Goal: Download file/media

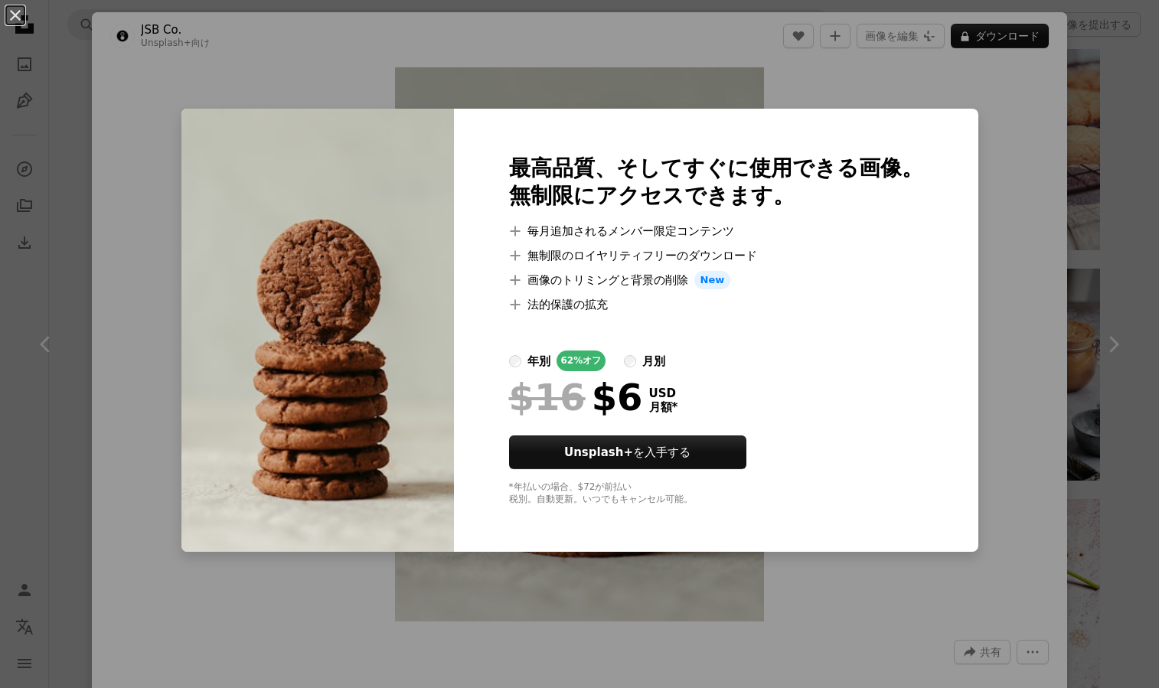
scroll to position [15197, 0]
click at [334, 42] on div "An X shape 最高品質、そしてすぐに使用できる画像。 無制限にアクセスできます。 A plus sign 毎月追加されるメンバー限定コンテンツ A p…" at bounding box center [579, 344] width 1159 height 688
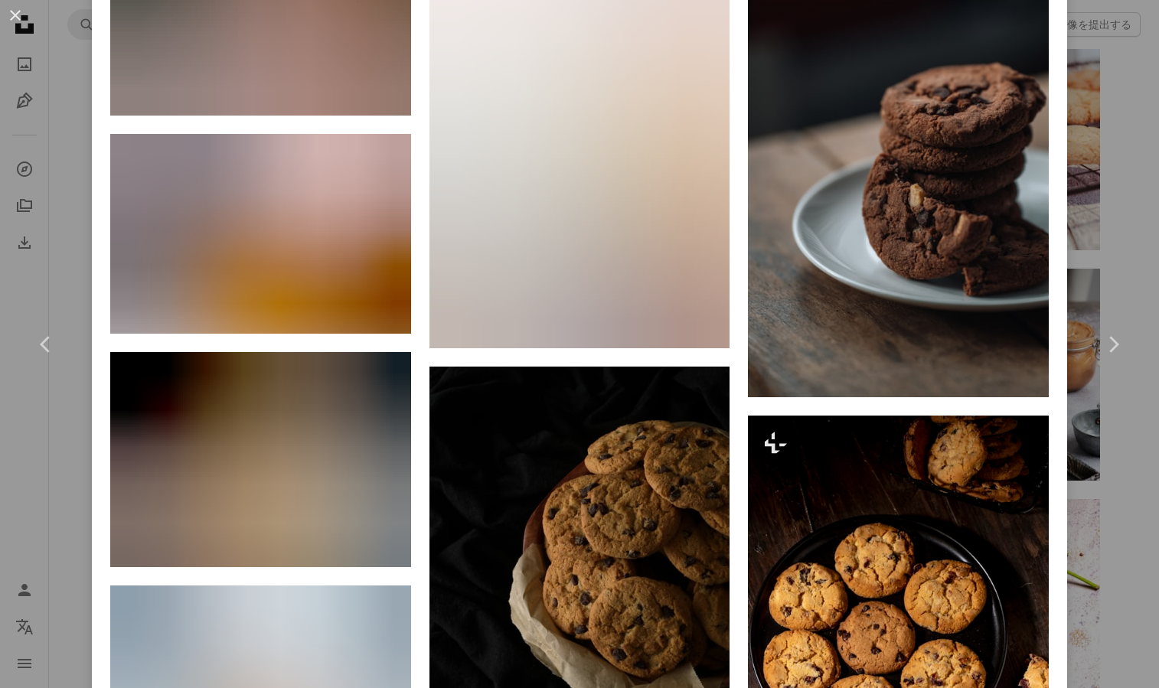
scroll to position [2573, 0]
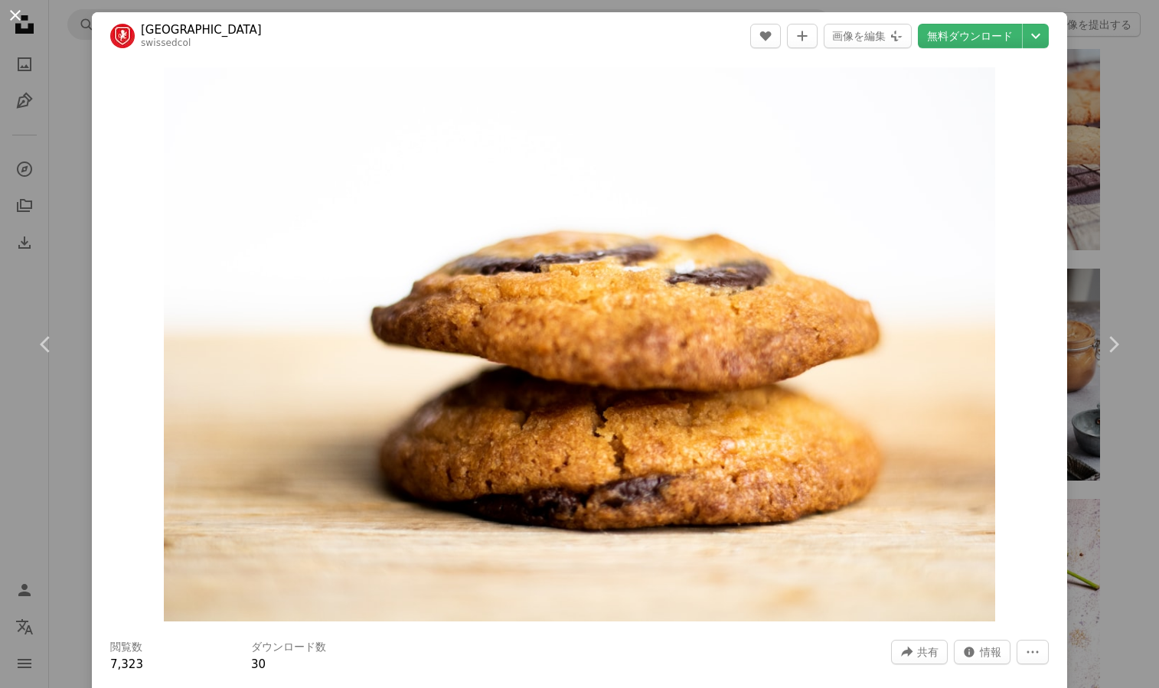
click at [15, 21] on button "An X shape" at bounding box center [15, 15] width 18 height 18
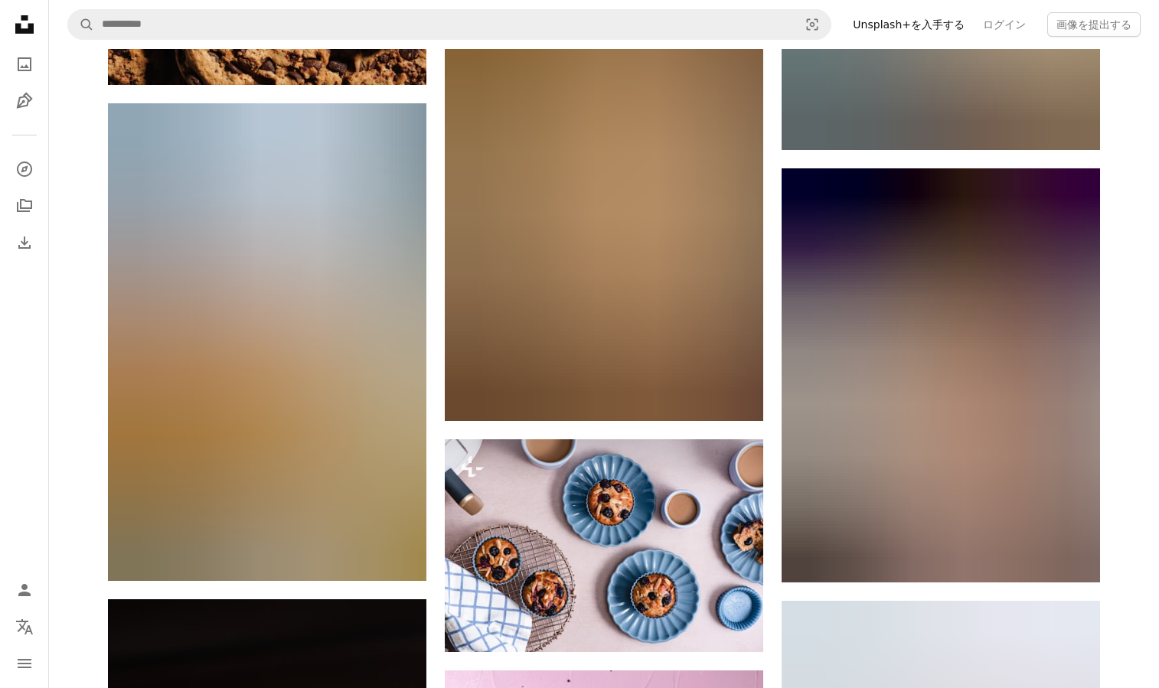
scroll to position [24758, 0]
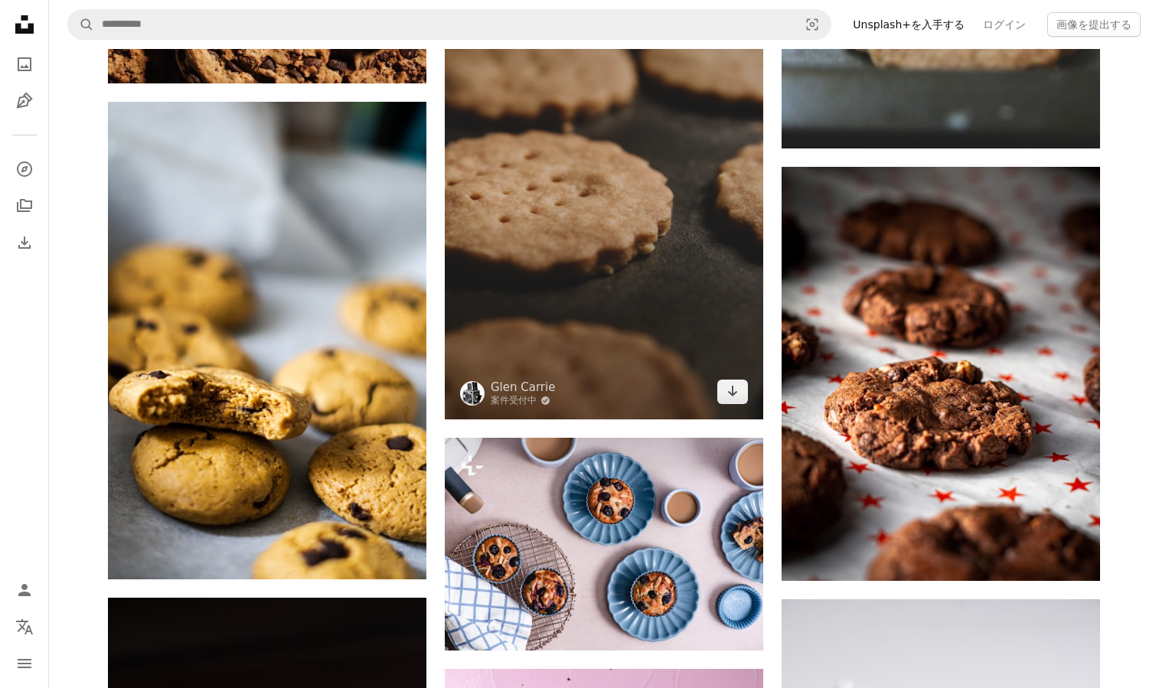
click at [510, 210] on img at bounding box center [604, 181] width 318 height 478
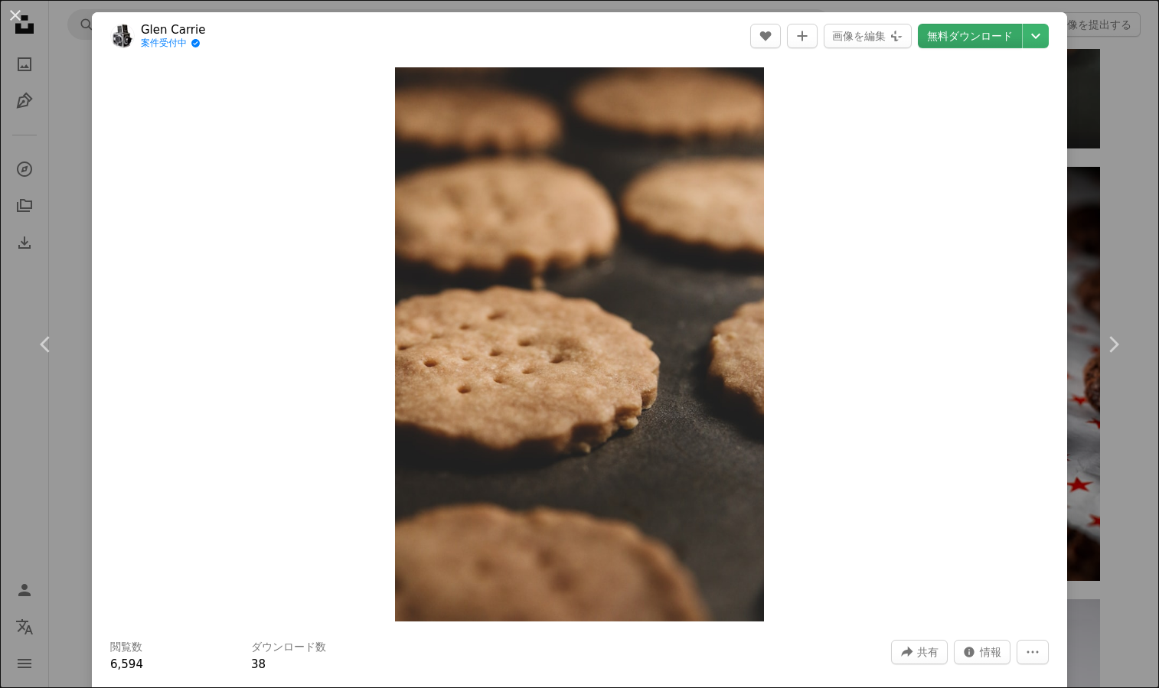
click at [960, 41] on link "無料ダウンロード" at bounding box center [970, 36] width 104 height 24
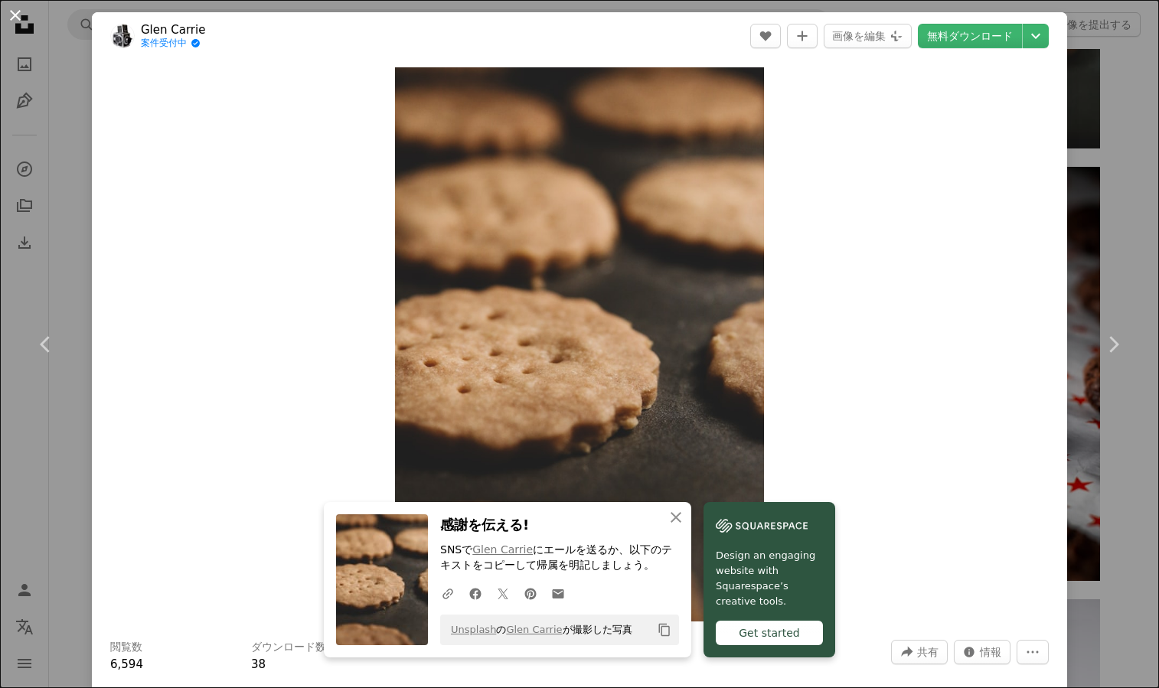
click at [15, 11] on button "An X shape" at bounding box center [15, 15] width 18 height 18
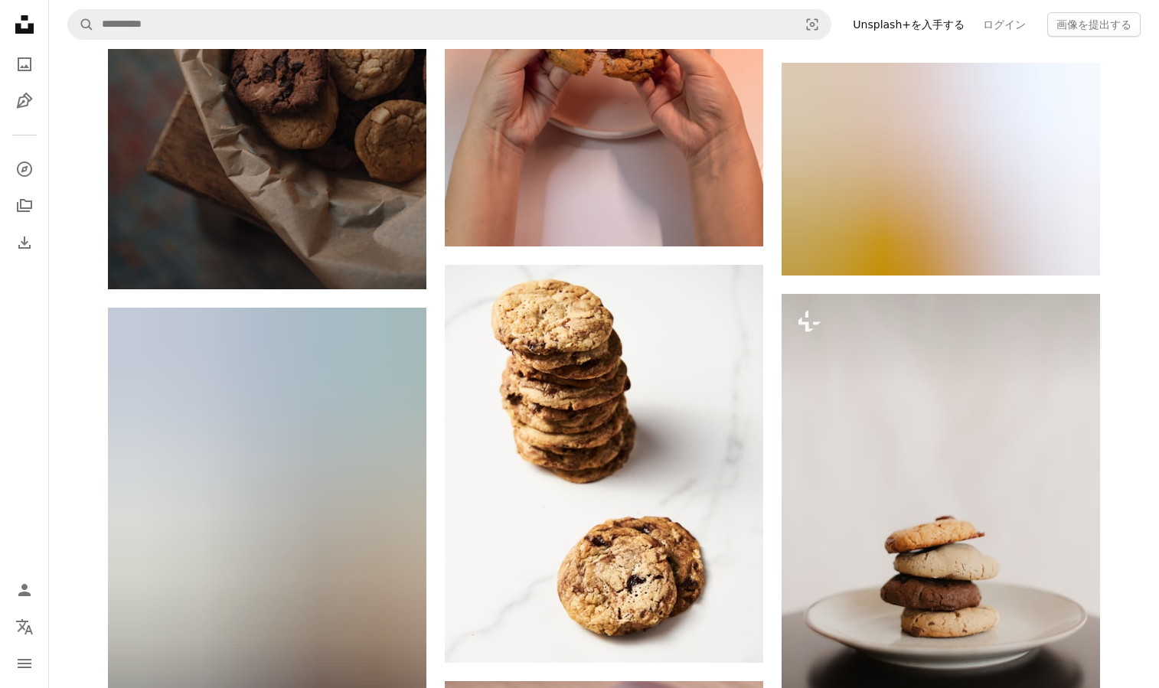
scroll to position [27052, 0]
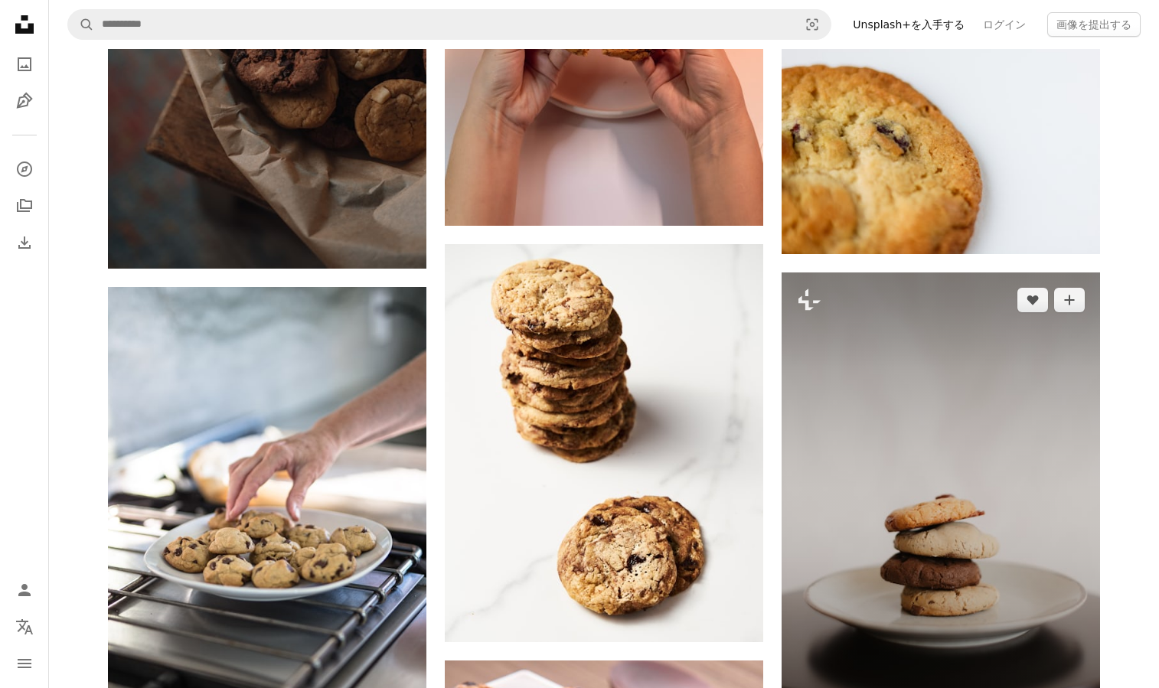
click at [962, 582] on img at bounding box center [940, 511] width 318 height 478
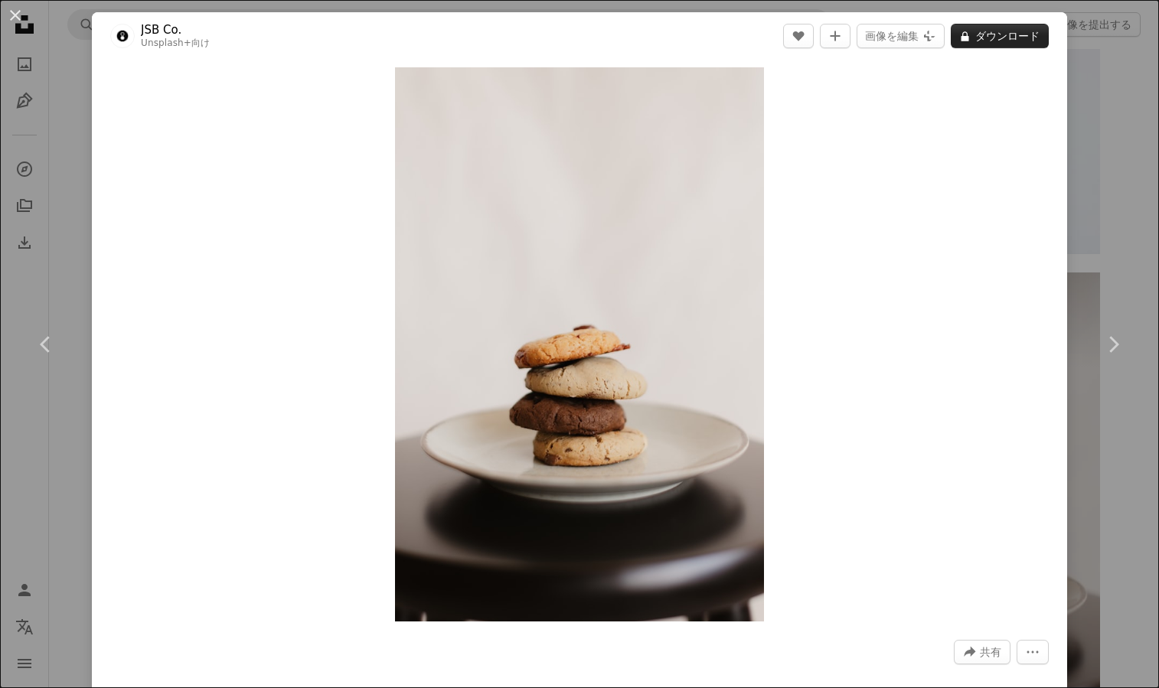
click at [992, 38] on button "A lock ダウンロード" at bounding box center [999, 36] width 98 height 24
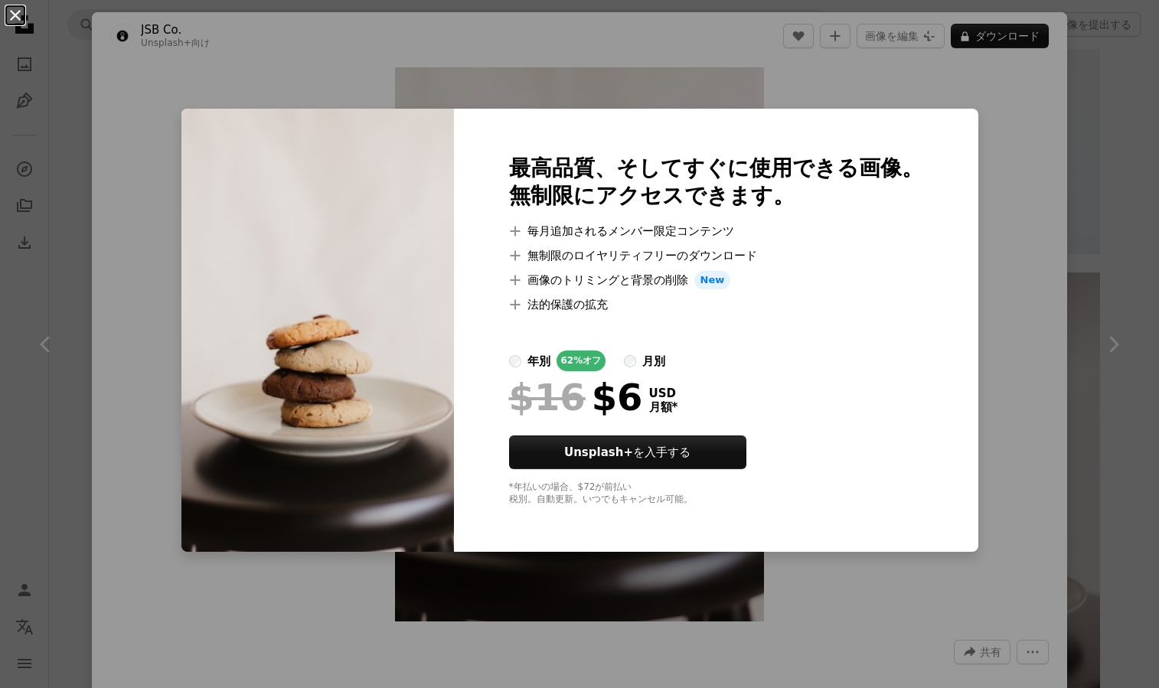
click at [17, 18] on button "An X shape" at bounding box center [15, 15] width 18 height 18
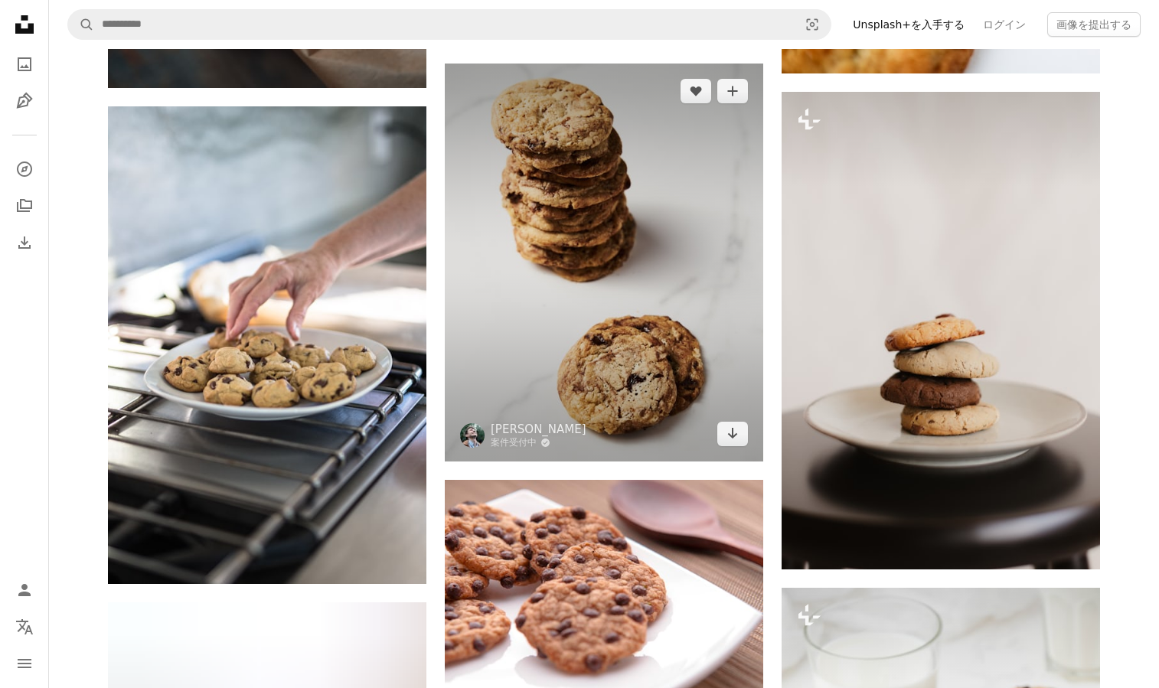
scroll to position [27349, 0]
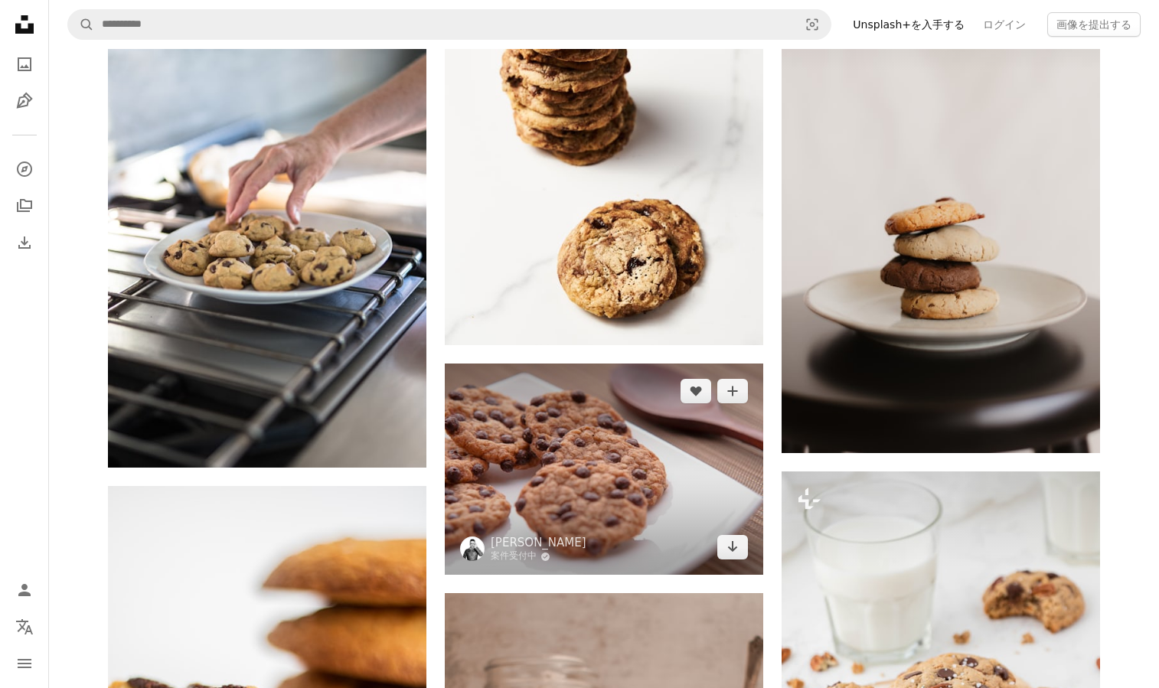
click at [641, 441] on img at bounding box center [604, 469] width 318 height 211
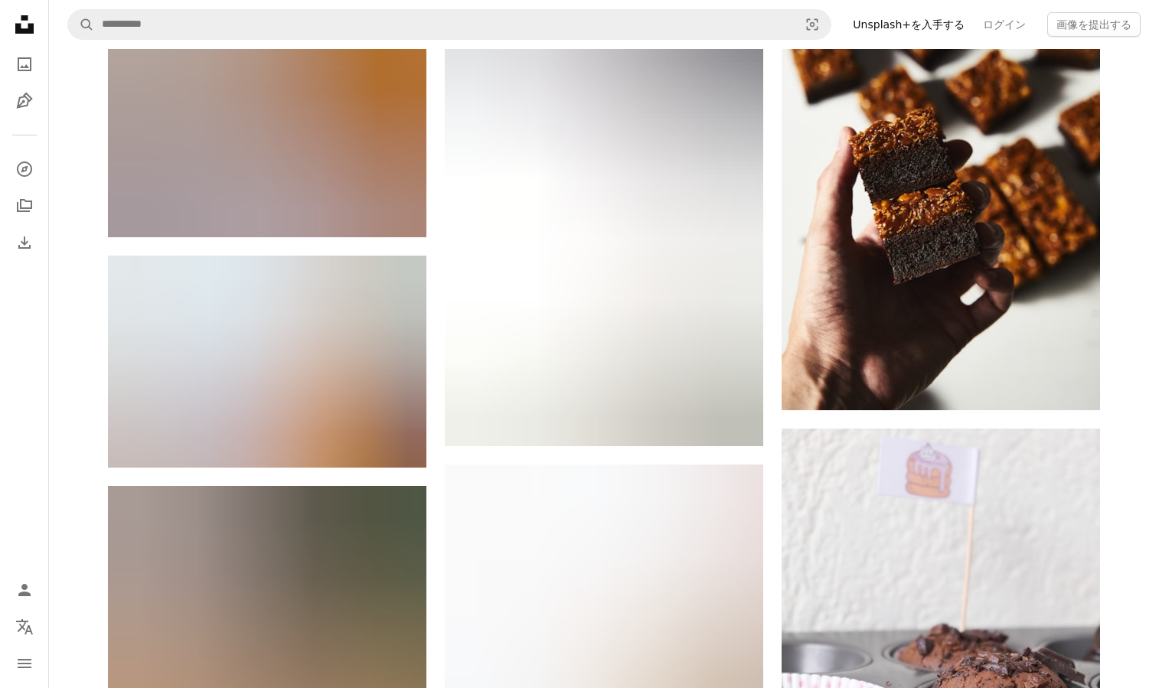
scroll to position [58108, 0]
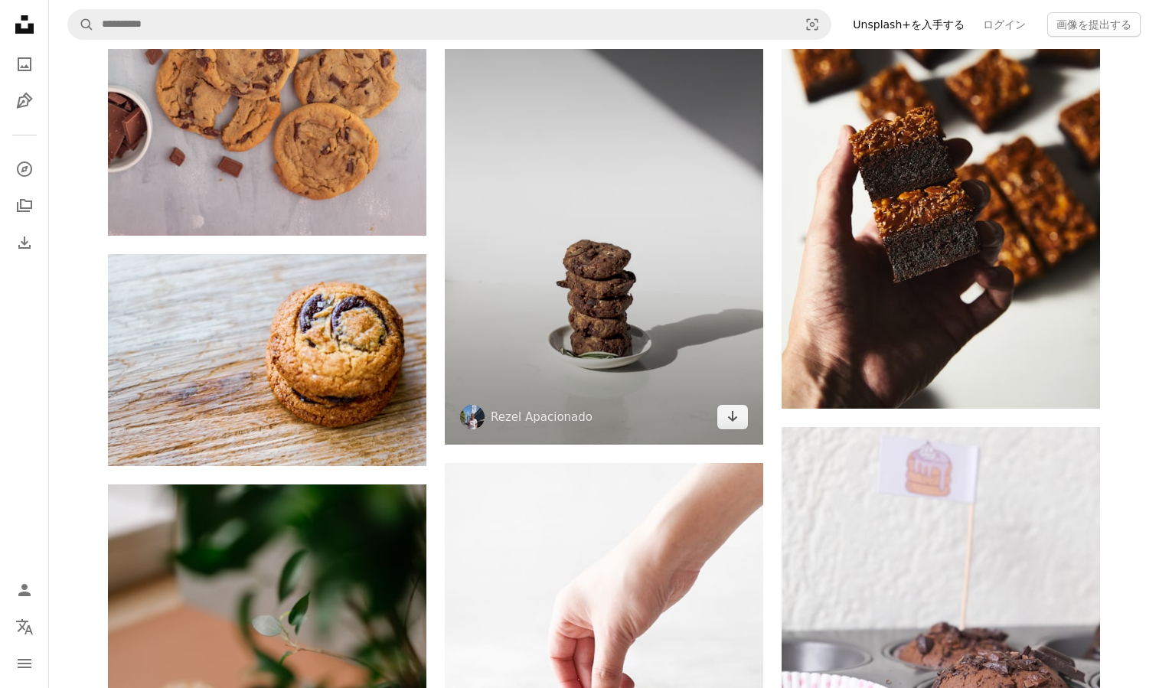
click at [625, 279] on img at bounding box center [604, 206] width 318 height 478
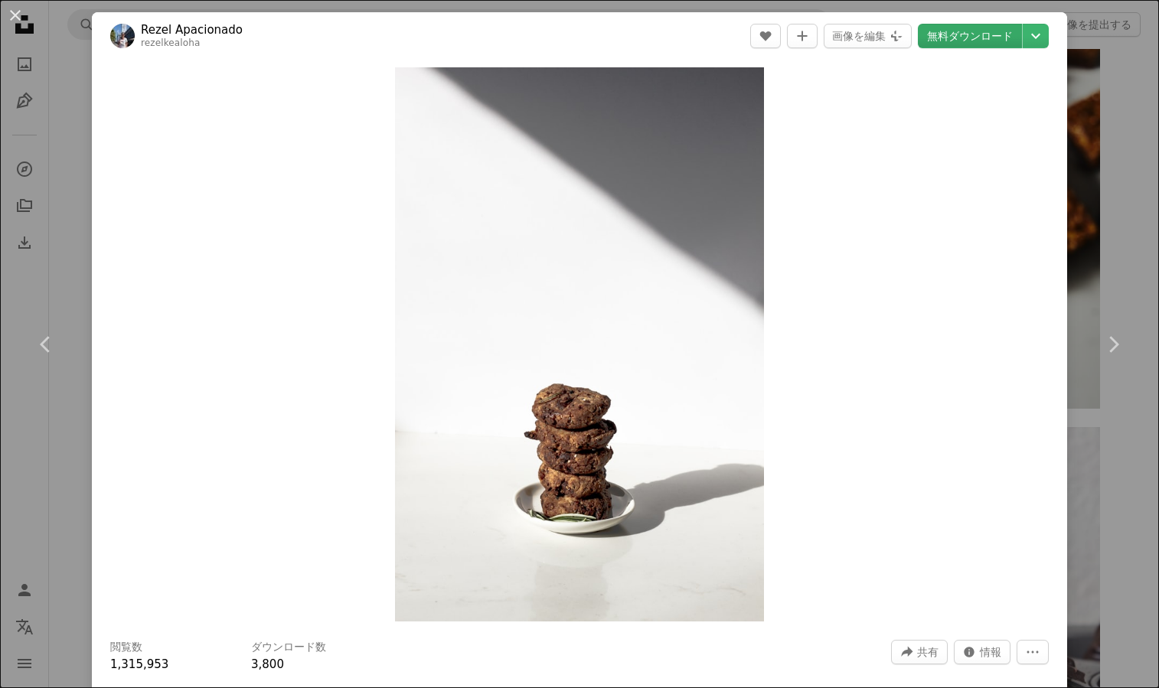
click at [954, 46] on link "無料ダウンロード" at bounding box center [970, 36] width 104 height 24
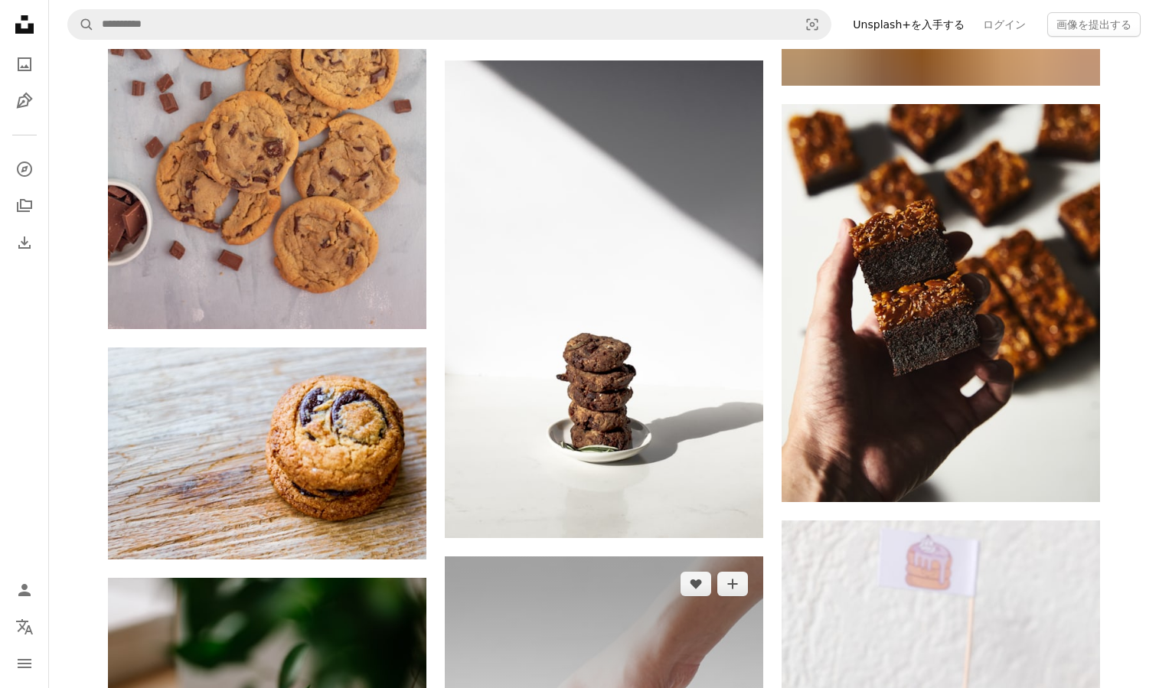
scroll to position [57987, 0]
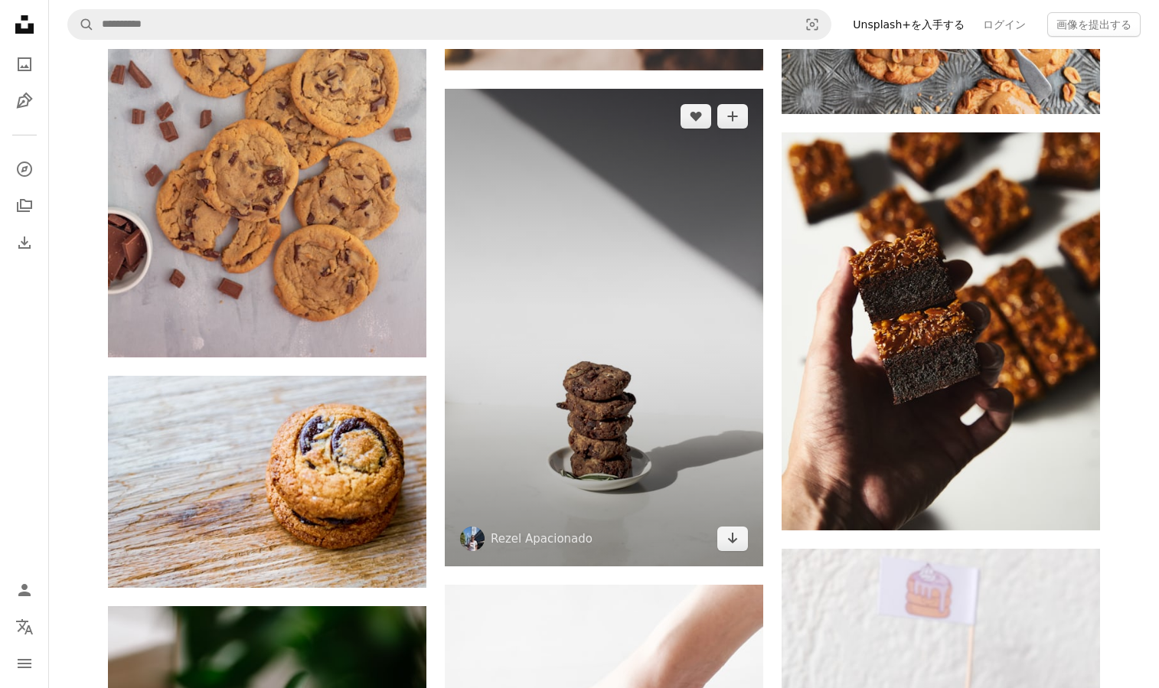
click at [571, 374] on img at bounding box center [604, 328] width 318 height 478
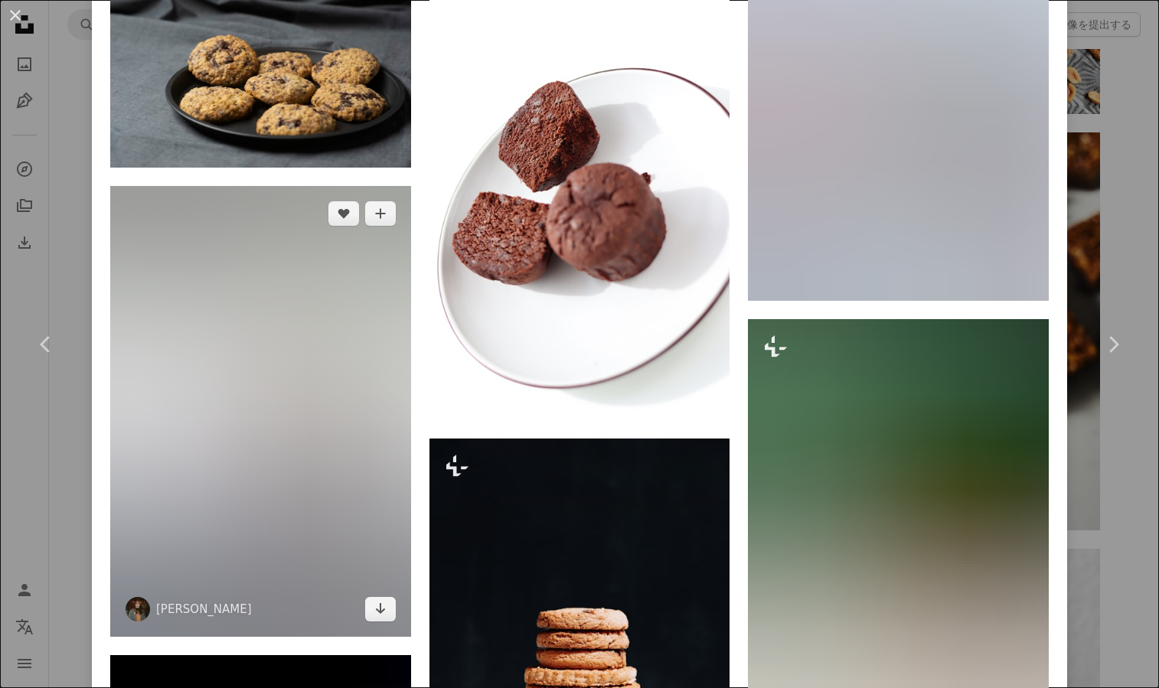
scroll to position [5932, 0]
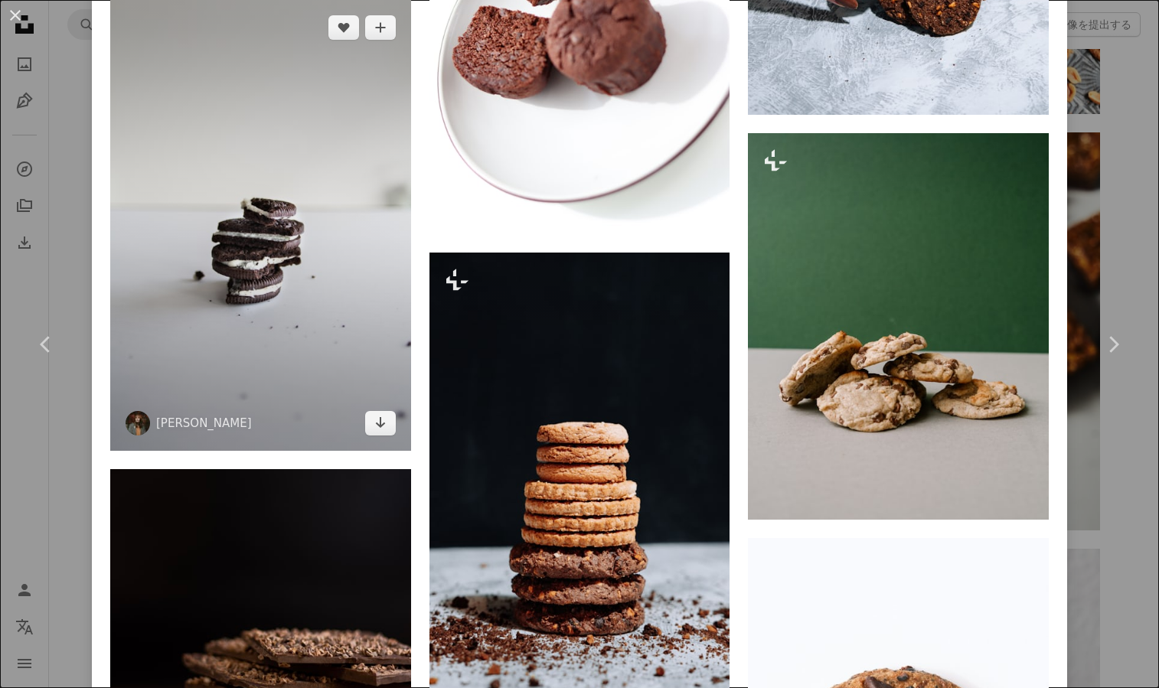
click at [264, 213] on img at bounding box center [260, 225] width 301 height 451
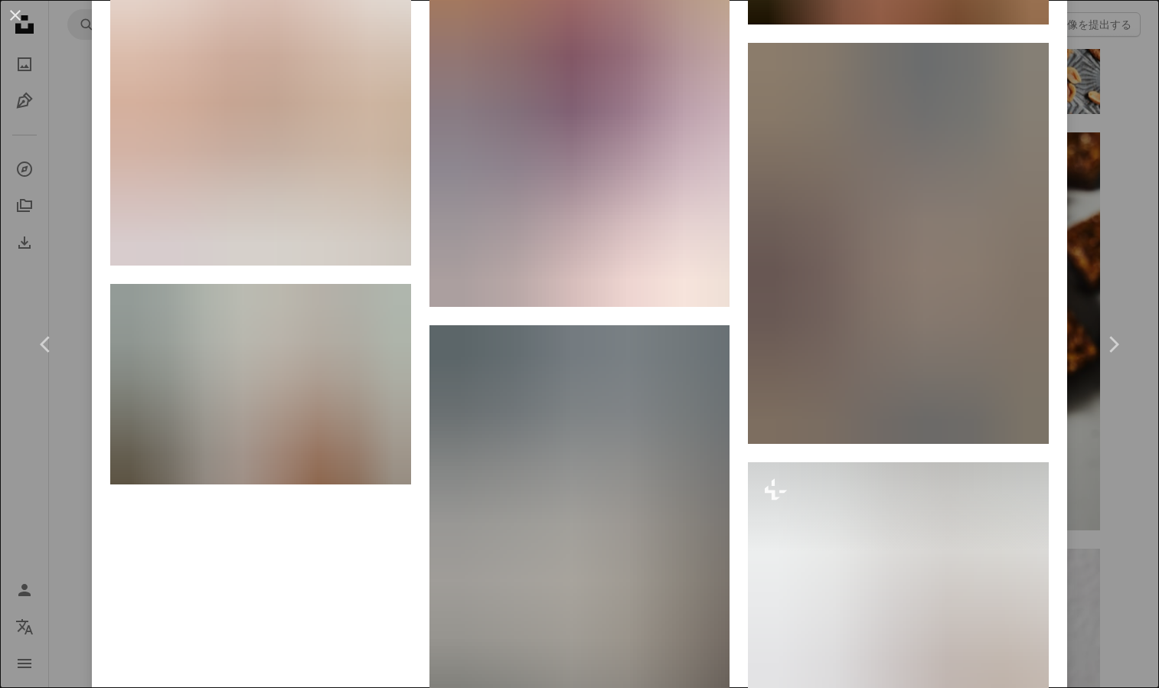
scroll to position [37032, 0]
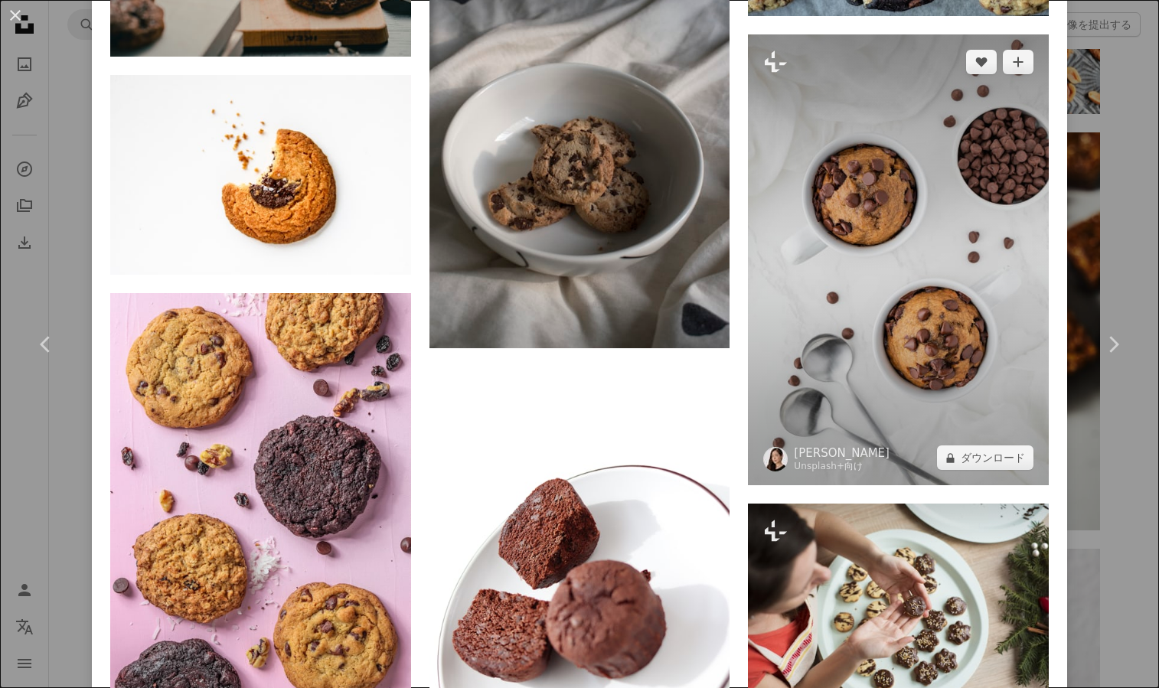
click at [946, 342] on img at bounding box center [898, 259] width 301 height 451
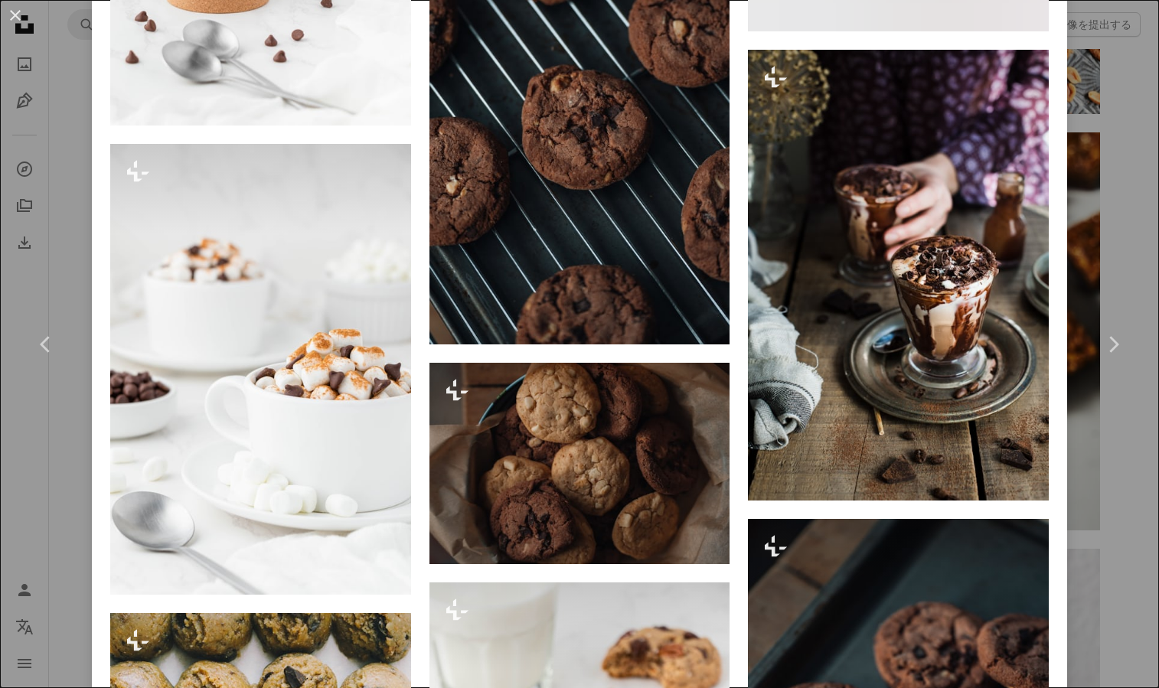
scroll to position [9642, 0]
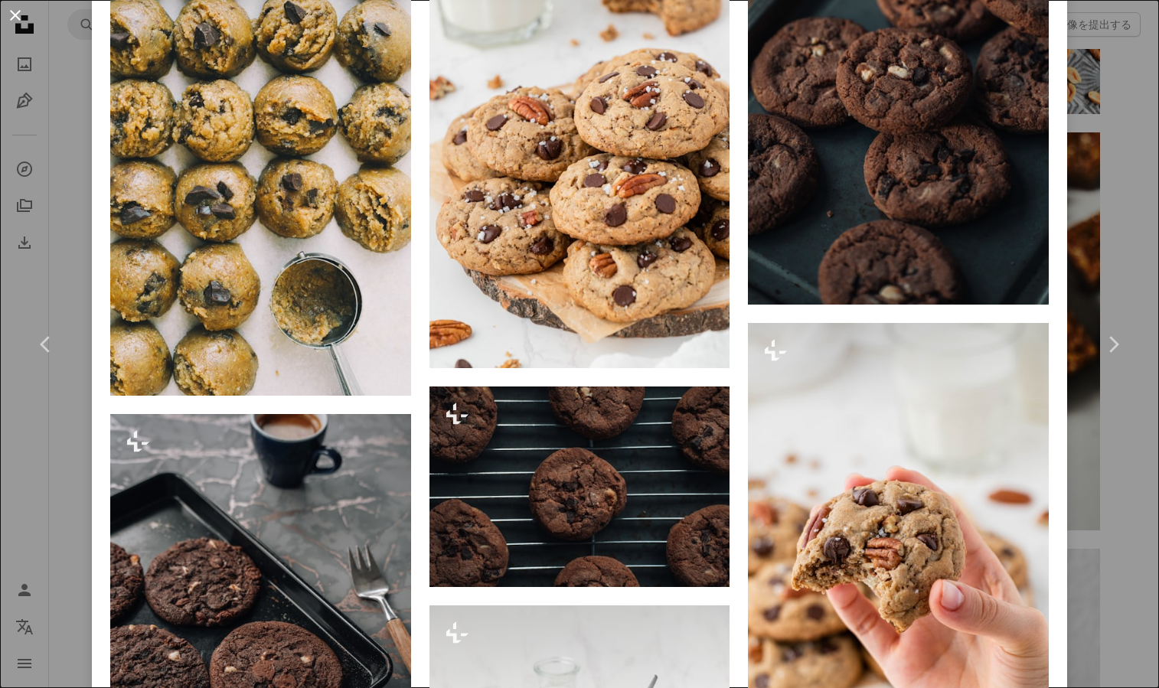
click at [17, 17] on button "An X shape" at bounding box center [15, 15] width 18 height 18
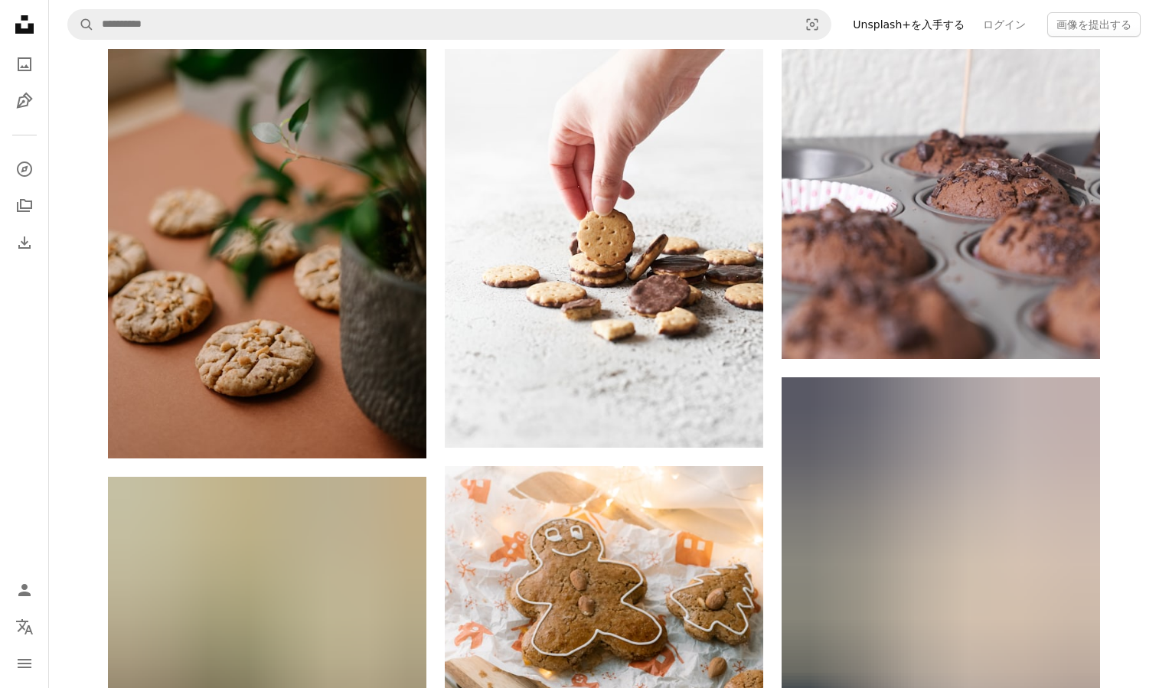
scroll to position [58561, 0]
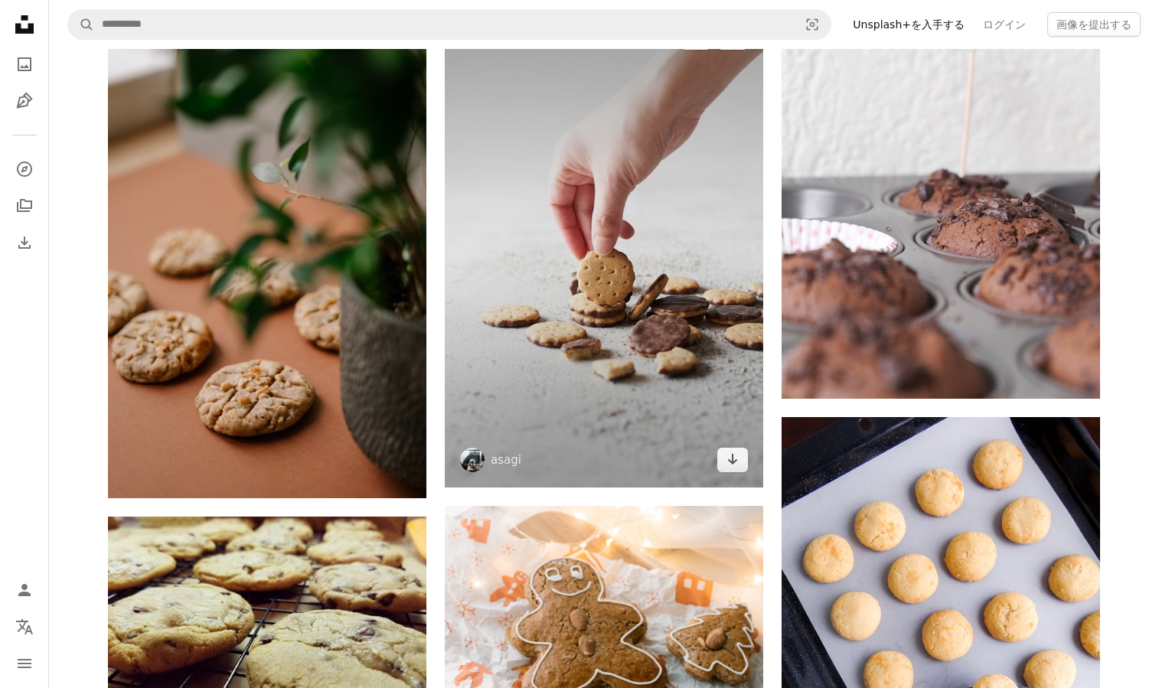
click at [586, 331] on img at bounding box center [604, 249] width 318 height 478
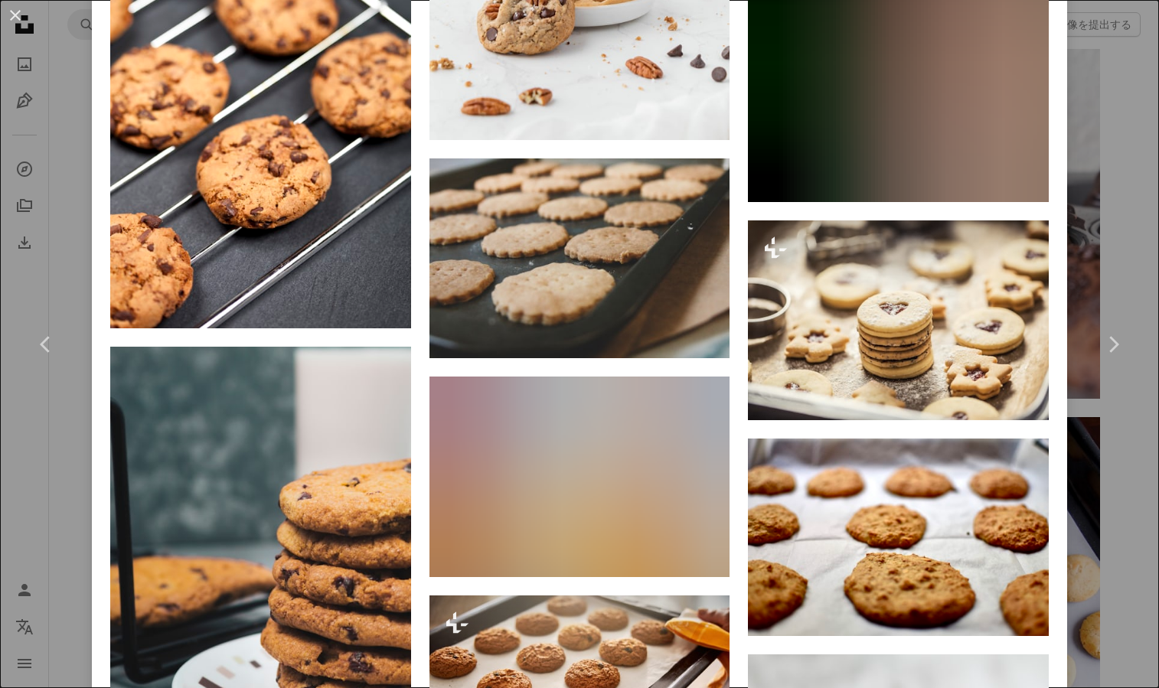
scroll to position [10193, 0]
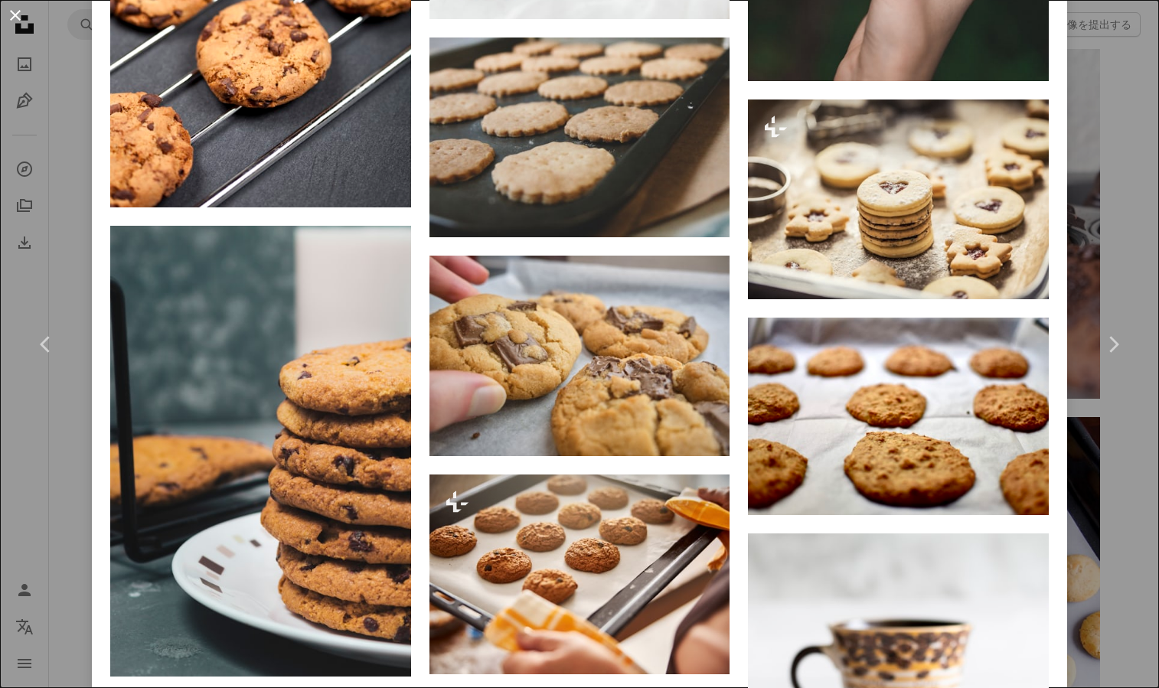
click at [15, 14] on button "An X shape" at bounding box center [15, 15] width 18 height 18
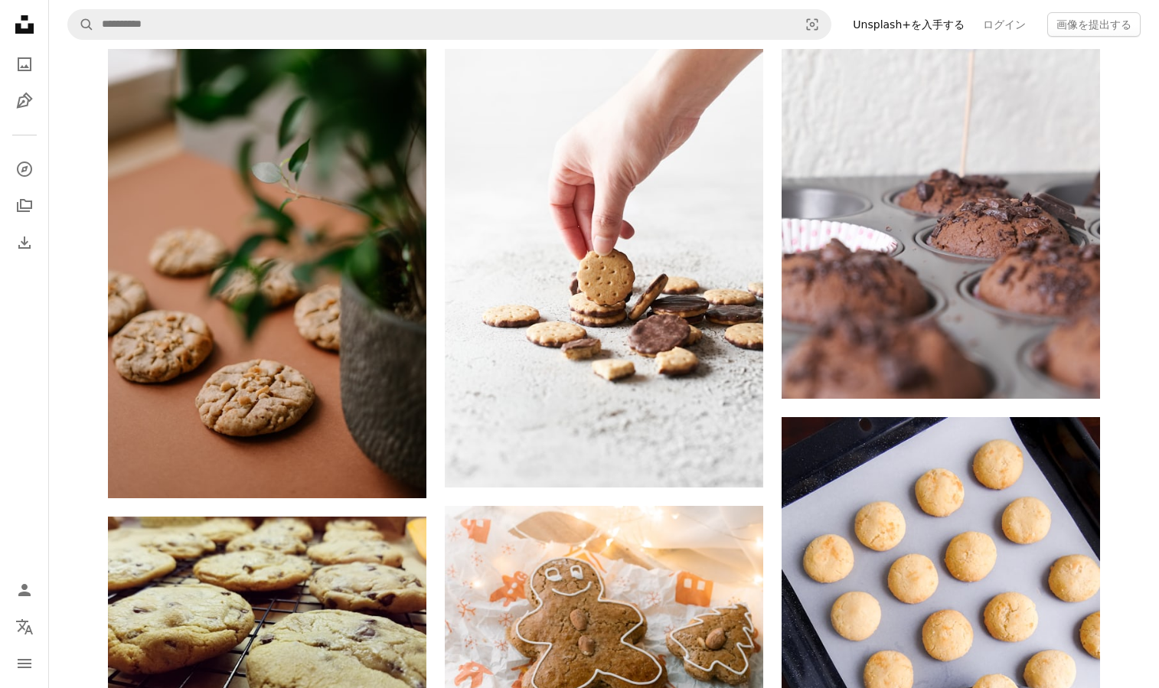
click at [178, 43] on nav "A magnifying glass Visual search Unsplash+を入手する ログイン 画像を提出する" at bounding box center [604, 24] width 1110 height 49
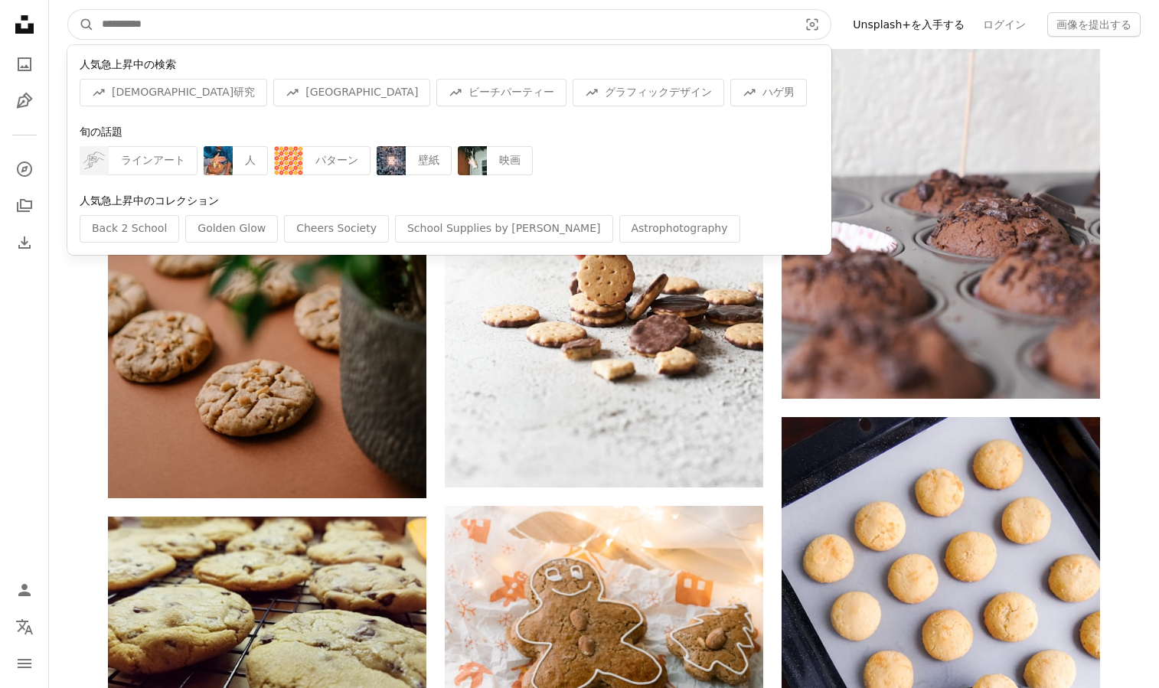
click at [182, 34] on input "サイト内でビジュアルを探す" at bounding box center [443, 24] width 699 height 29
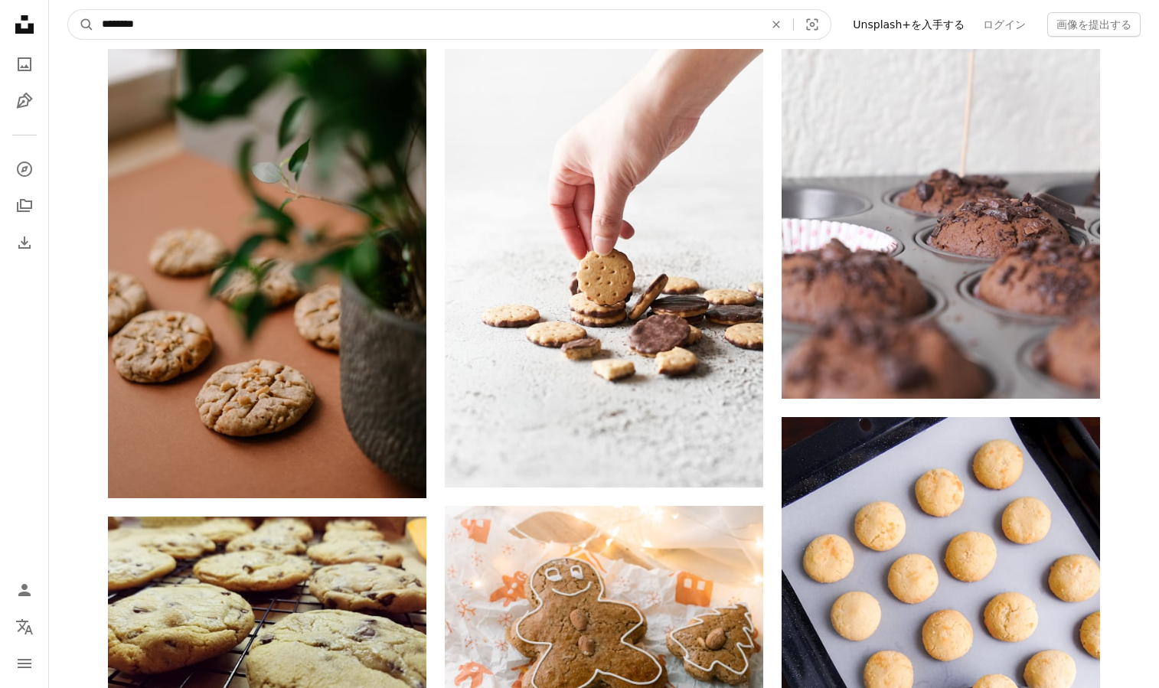
type input "********"
click at [81, 24] on button "A magnifying glass" at bounding box center [81, 24] width 26 height 29
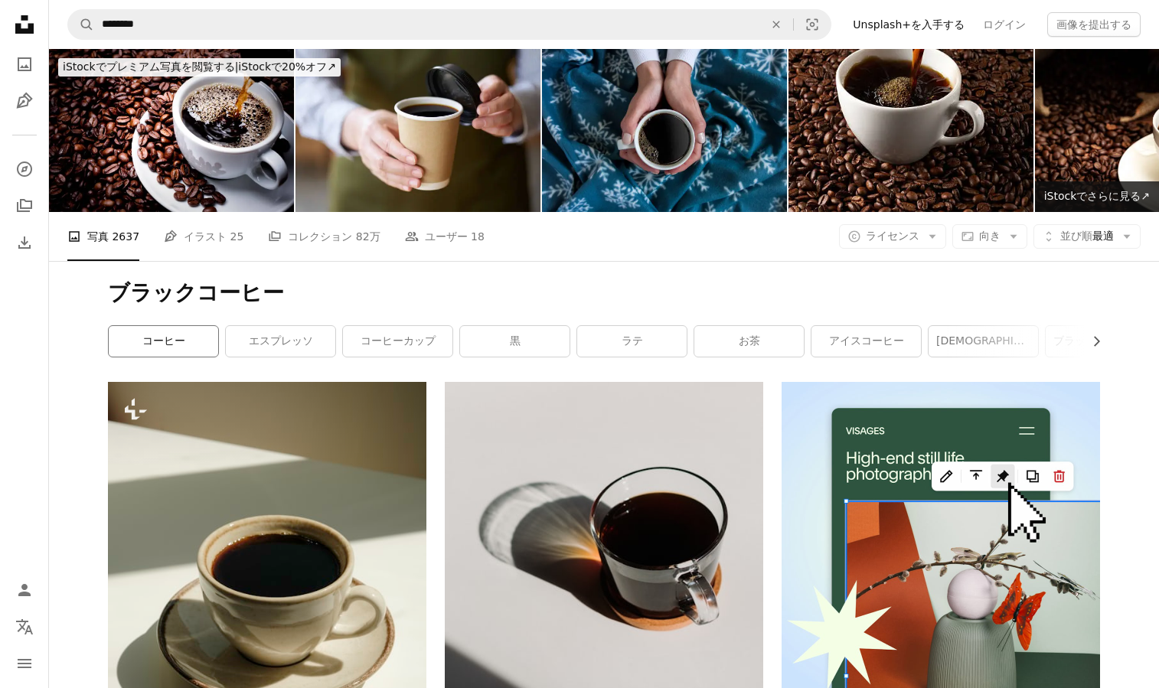
click at [164, 341] on link "コーヒー" at bounding box center [163, 341] width 109 height 31
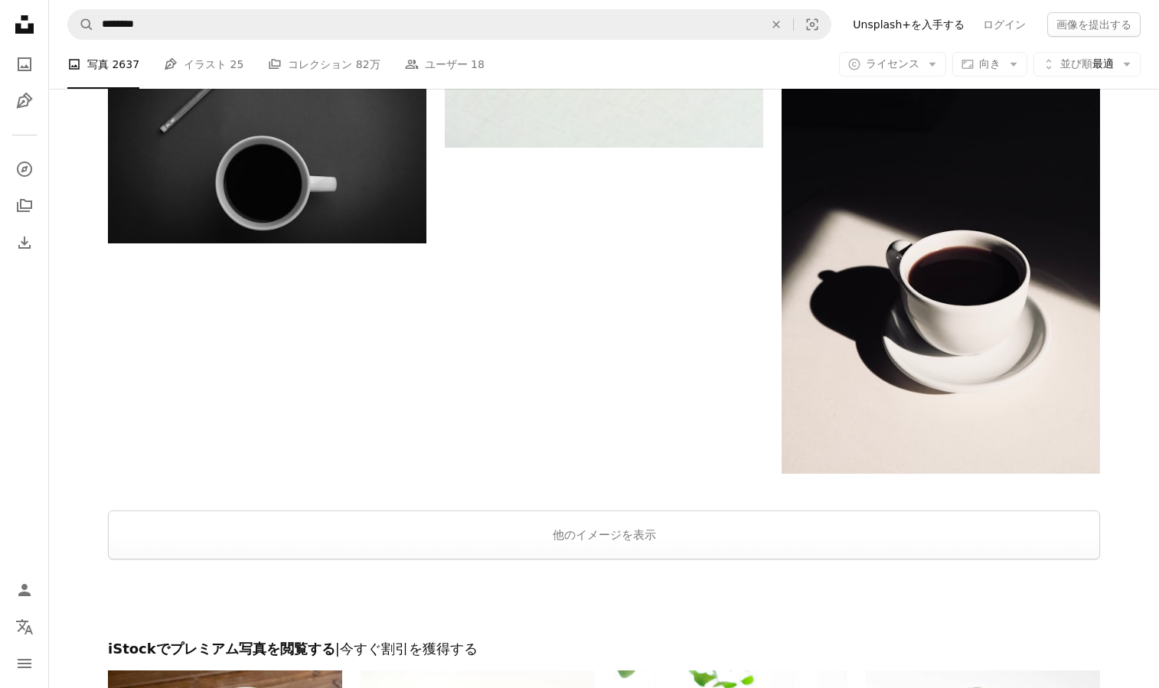
scroll to position [2714, 0]
click at [614, 518] on button "他のイメージを表示" at bounding box center [604, 534] width 992 height 49
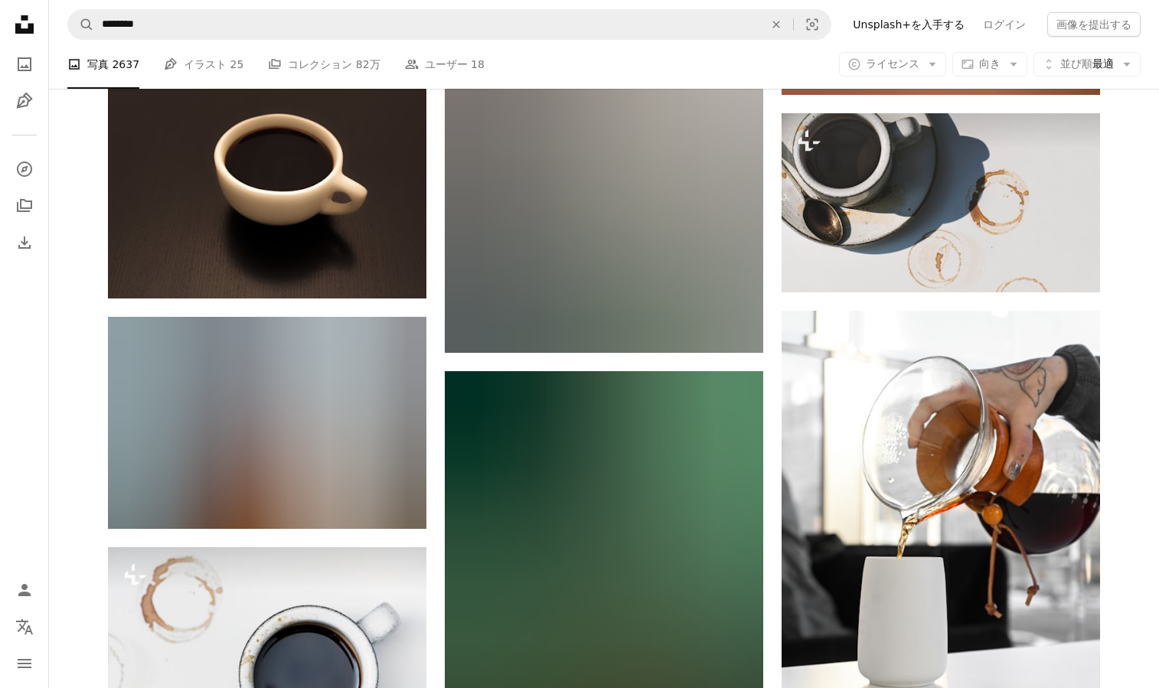
scroll to position [13440, 0]
